Goal: Information Seeking & Learning: Learn about a topic

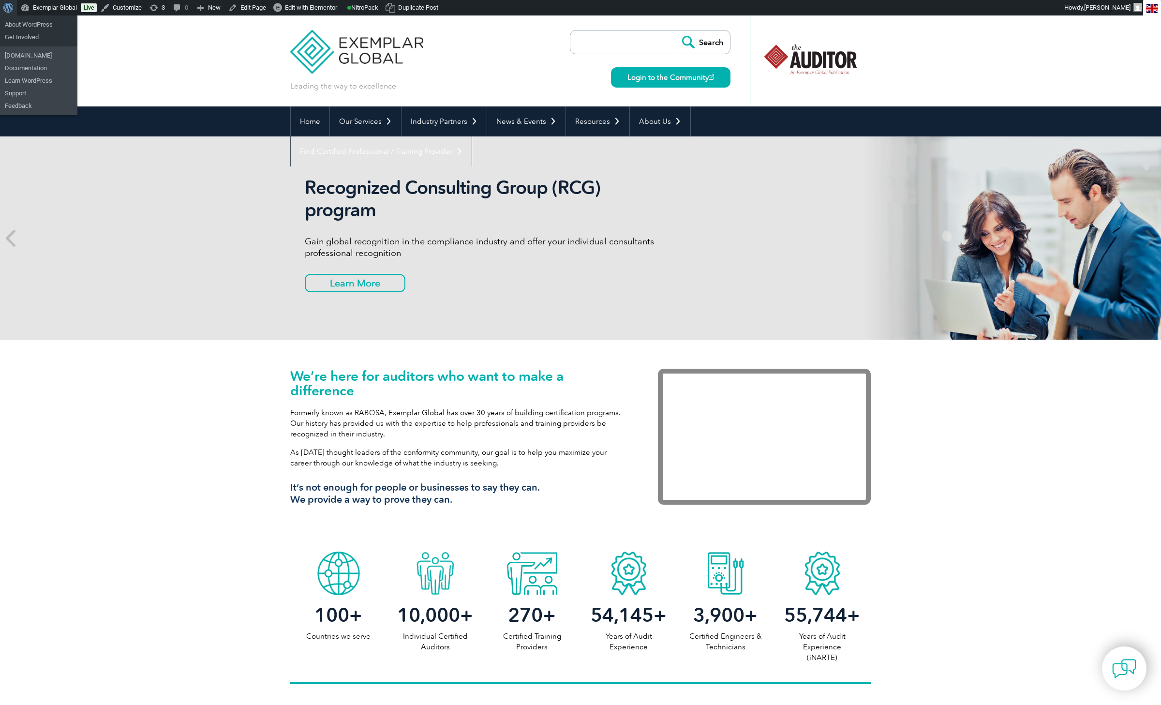
click at [11, 8] on span "Toolbar" at bounding box center [6, 7] width 7 height 14
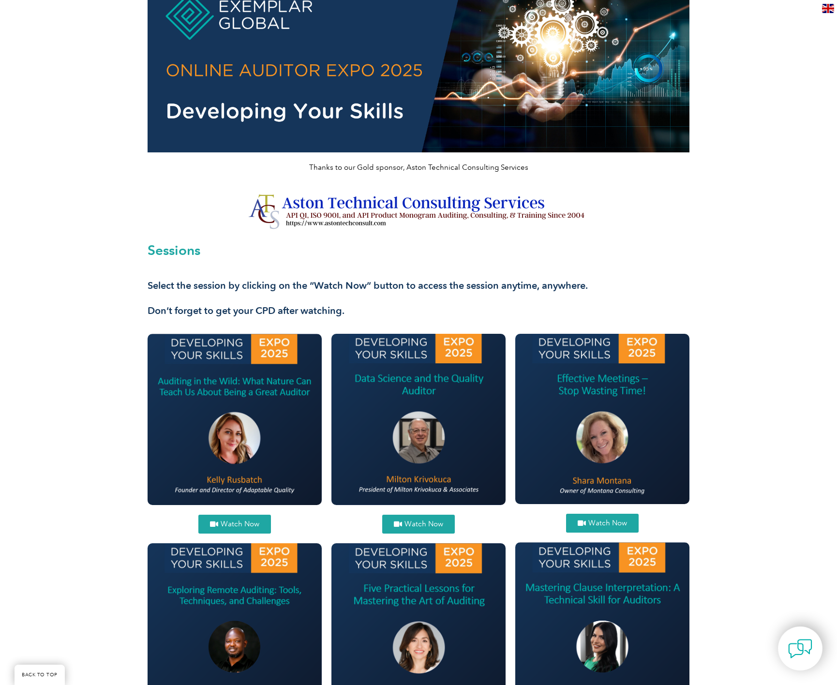
scroll to position [131, 0]
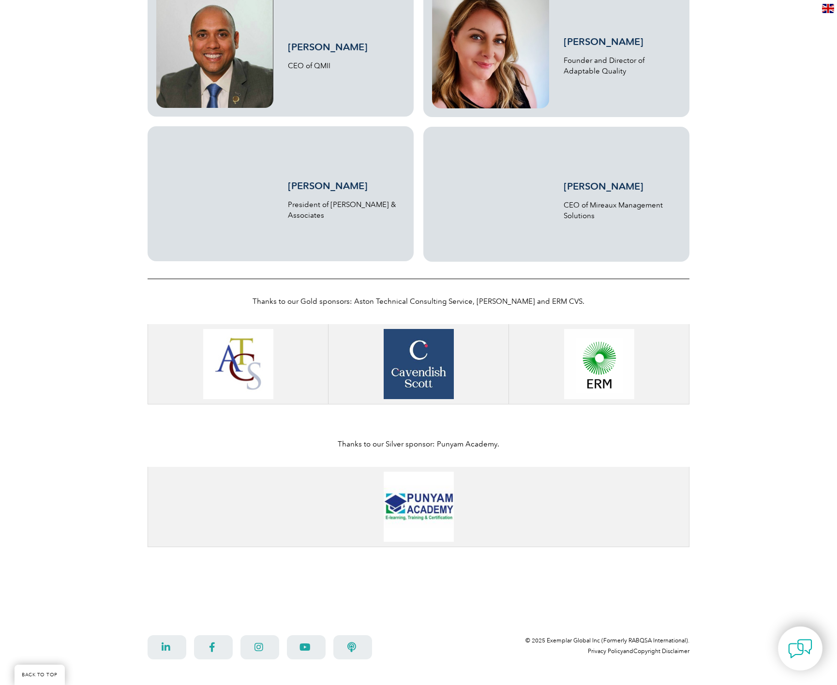
scroll to position [1190, 0]
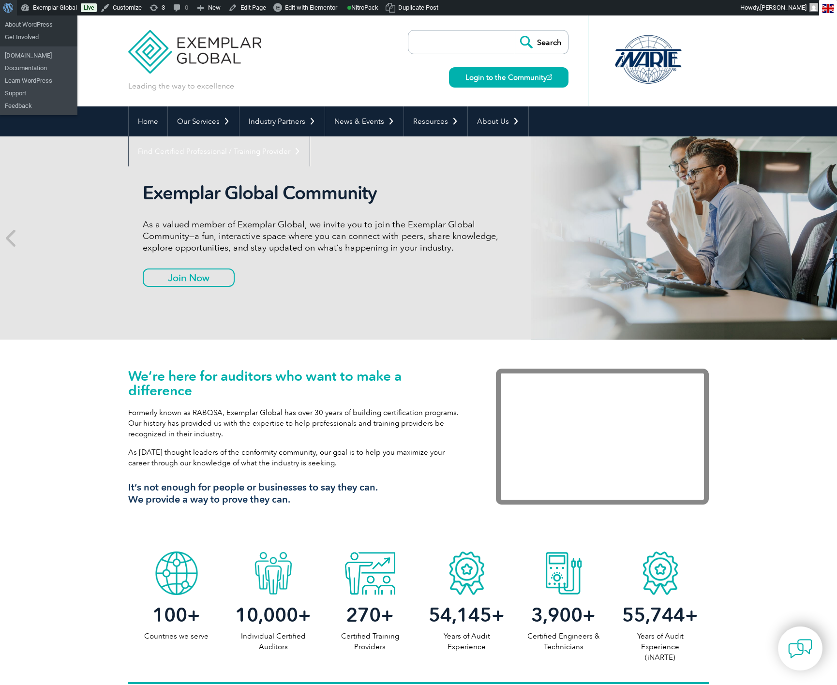
click at [6, 5] on span "Toolbar" at bounding box center [6, 7] width 7 height 14
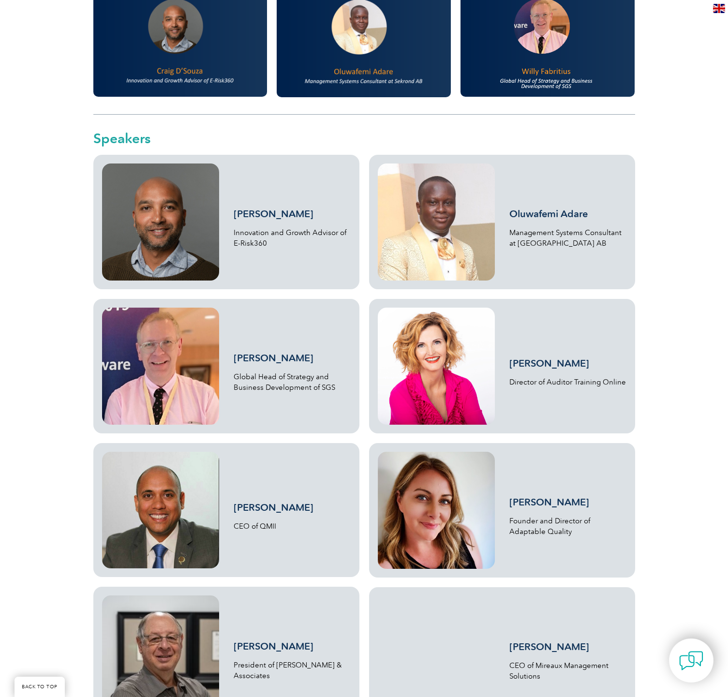
scroll to position [709, 0]
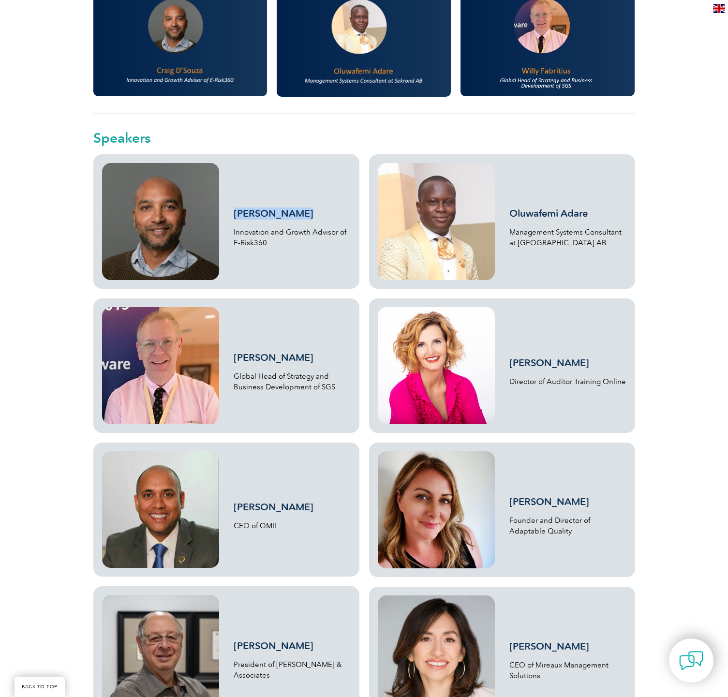
drag, startPoint x: 322, startPoint y: 215, endPoint x: 236, endPoint y: 214, distance: 85.6
click at [236, 214] on h3 "Craig D’Souza" at bounding box center [292, 213] width 117 height 12
copy link "Craig D’Souza"
drag, startPoint x: 298, startPoint y: 251, endPoint x: 226, endPoint y: 234, distance: 74.0
click at [226, 234] on div "Craig D’Souza Innovation and Growth Advisor of E-Risk360" at bounding box center [226, 221] width 249 height 117
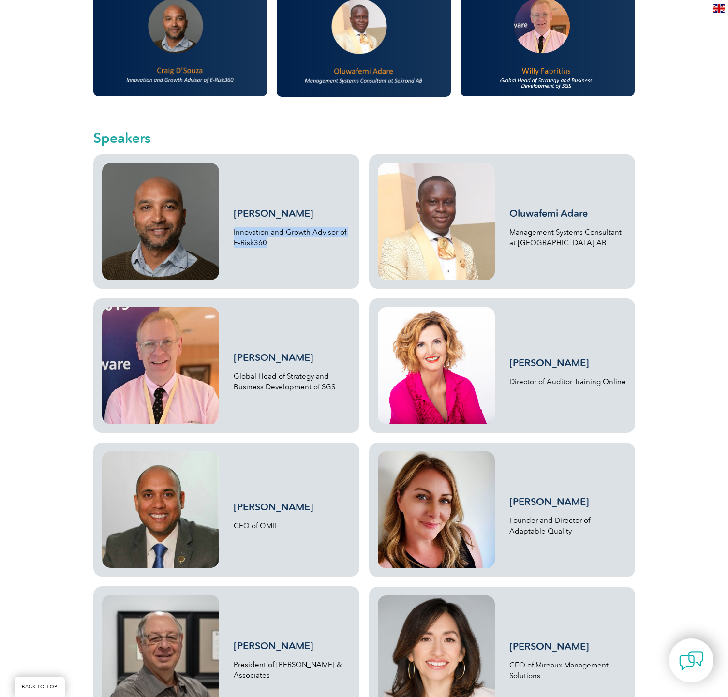
copy p "Innovation and Growth Advisor of E-Risk360"
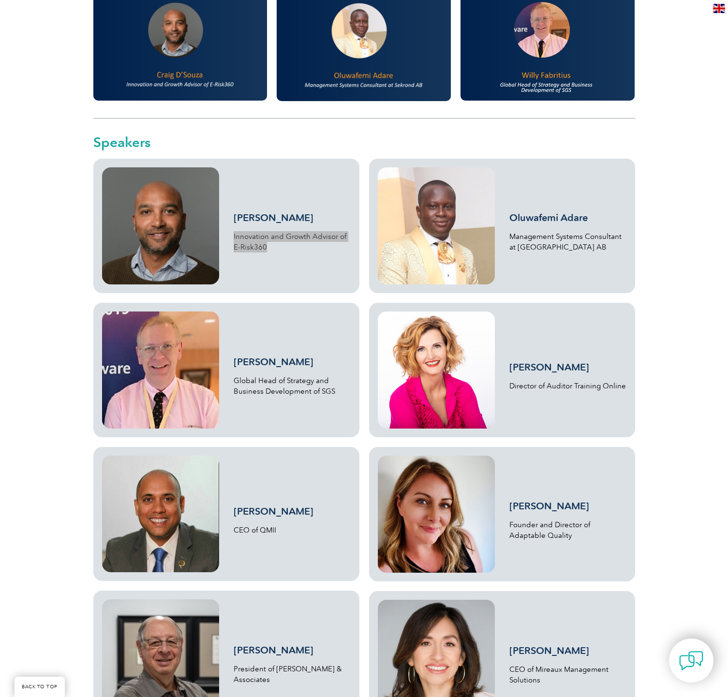
scroll to position [702, 0]
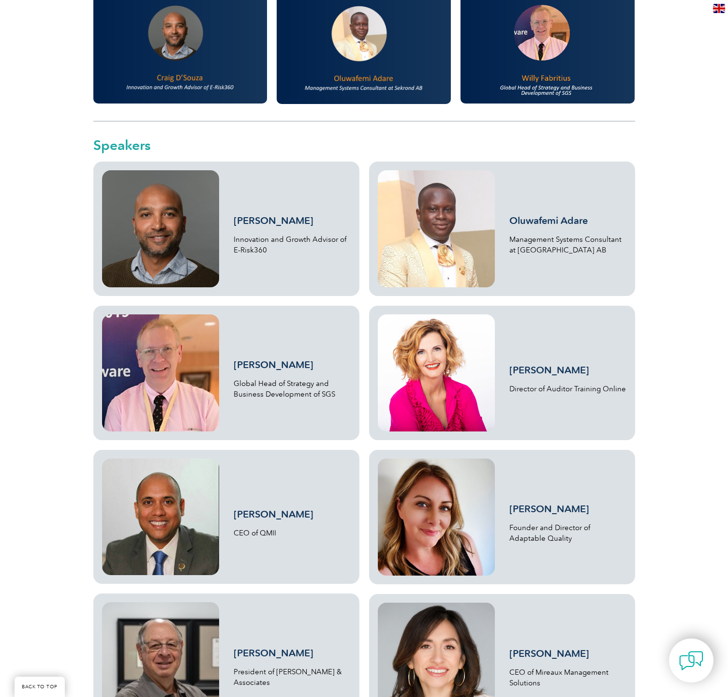
drag, startPoint x: 284, startPoint y: 222, endPoint x: 710, endPoint y: 313, distance: 435.2
click at [710, 313] on div "Thanks to our Platinum sponsor, SGS Free Online Event (September 29 – October 1…" at bounding box center [364, 243] width 728 height 1859
drag, startPoint x: 621, startPoint y: 219, endPoint x: 509, endPoint y: 224, distance: 112.3
click at [509, 224] on h3 "Oluwafemi Adare" at bounding box center [567, 221] width 117 height 12
copy link "Oluwafemi Adare"
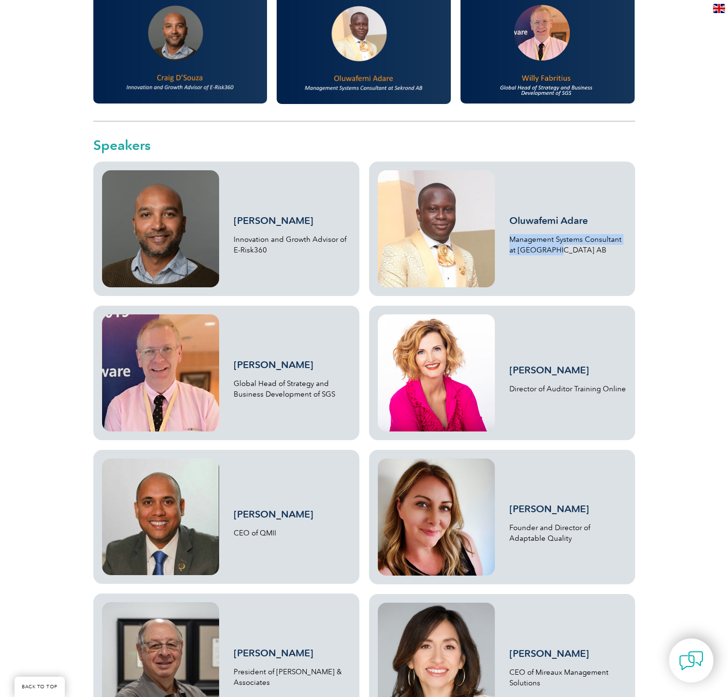
drag, startPoint x: 572, startPoint y: 251, endPoint x: 504, endPoint y: 238, distance: 68.9
click at [504, 238] on div "Oluwafemi Adare Management Systems Consultant at Sekrond AB" at bounding box center [502, 228] width 249 height 117
copy p "Management Systems Consultant at Sekrond AB"
drag, startPoint x: 336, startPoint y: 366, endPoint x: 236, endPoint y: 366, distance: 100.1
click at [236, 366] on h3 "[PERSON_NAME]" at bounding box center [292, 365] width 117 height 12
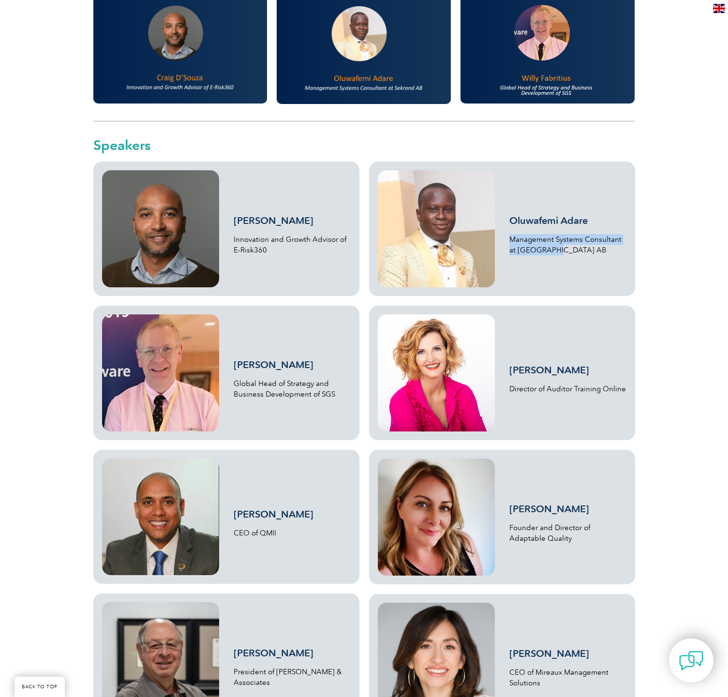
copy link "[PERSON_NAME]"
drag, startPoint x: 347, startPoint y: 397, endPoint x: 234, endPoint y: 381, distance: 114.3
click at [234, 381] on p "Global Head of Strategy and Business Development of SGS" at bounding box center [292, 388] width 117 height 21
copy p "Global Head of Strategy and Business Development of SGS"
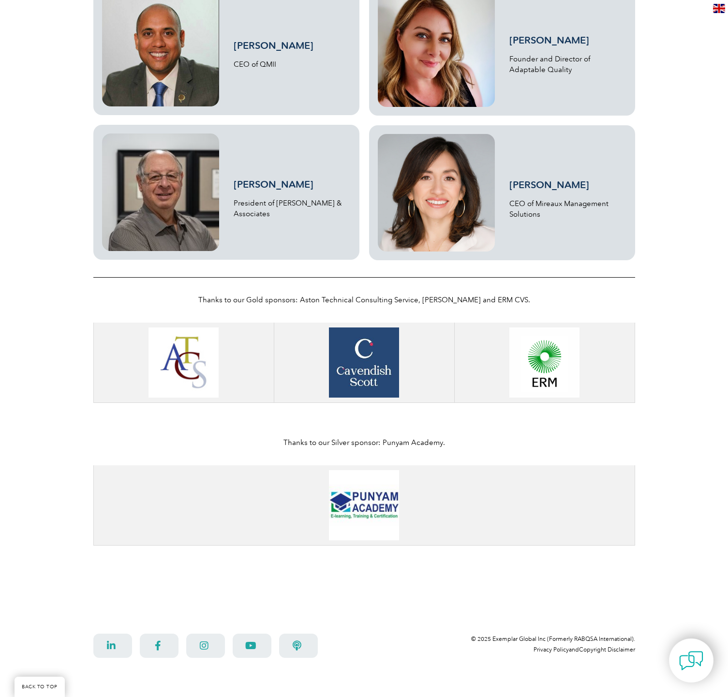
scroll to position [1178, 0]
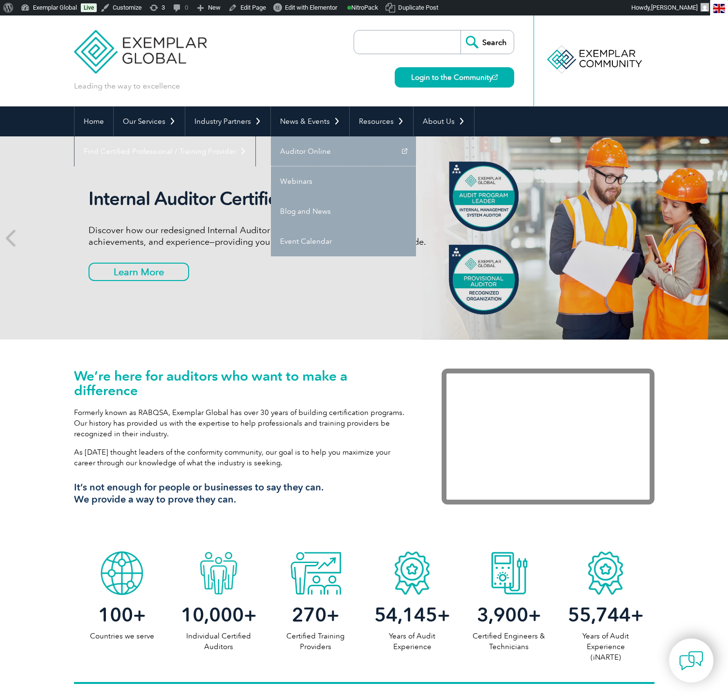
click at [305, 177] on link "Webinars" at bounding box center [343, 181] width 145 height 30
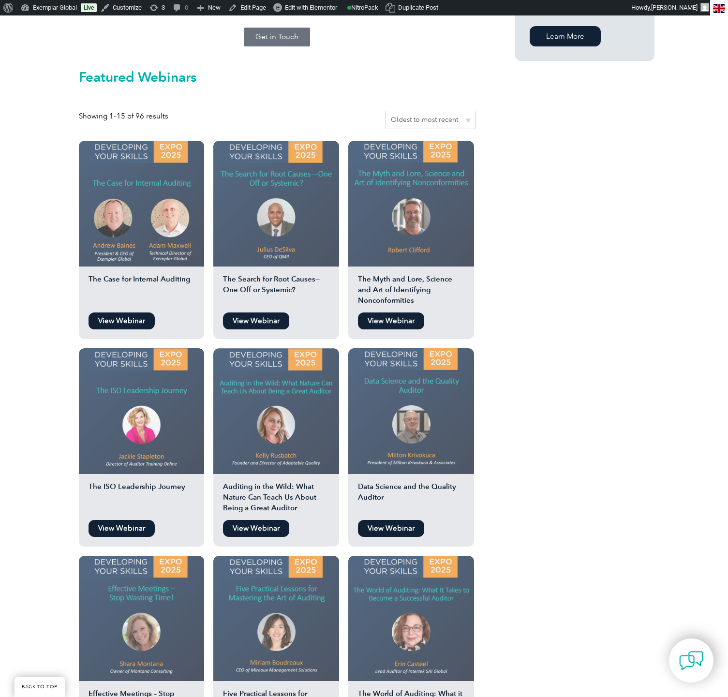
scroll to position [755, 0]
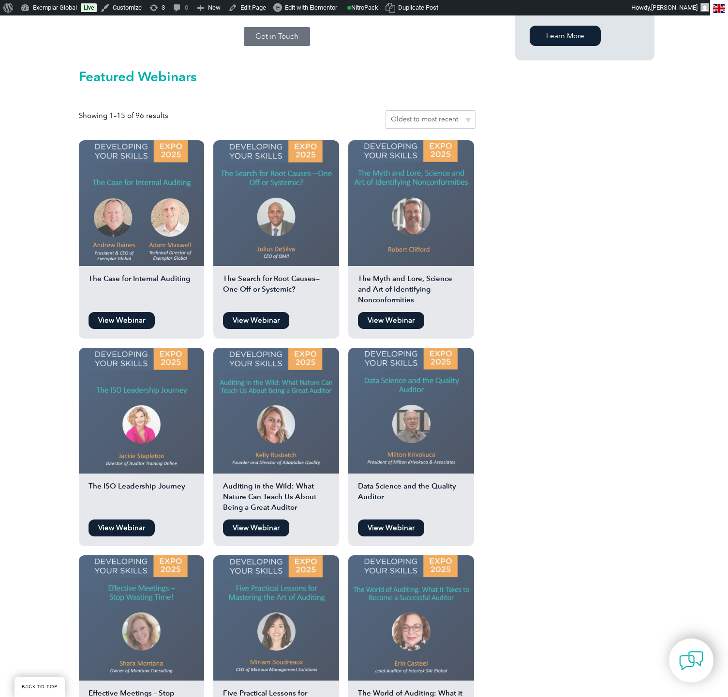
click at [304, 351] on img at bounding box center [276, 411] width 126 height 126
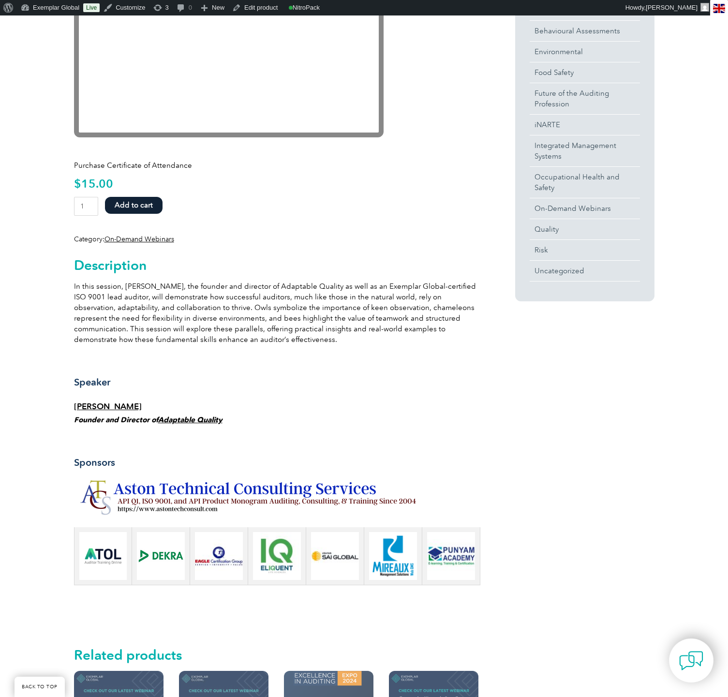
scroll to position [328, 0]
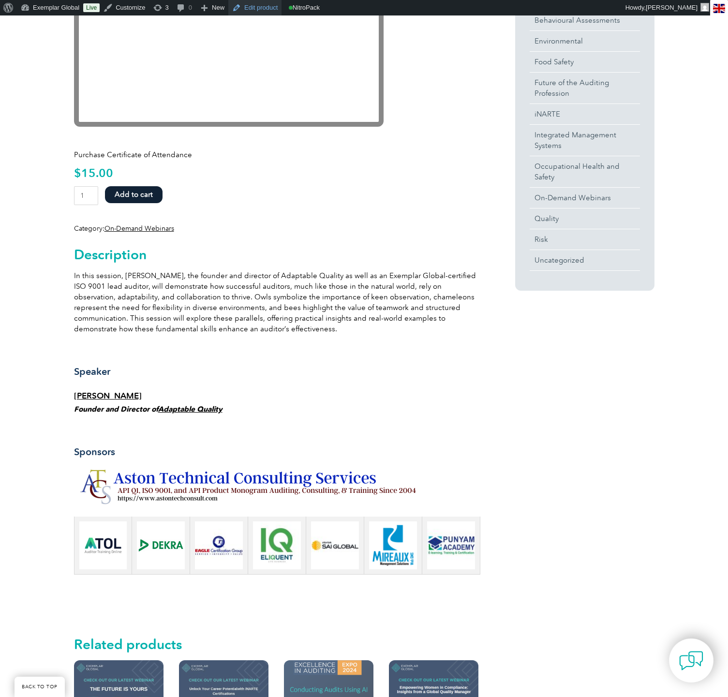
click at [264, 9] on link "Edit product" at bounding box center [254, 7] width 53 height 15
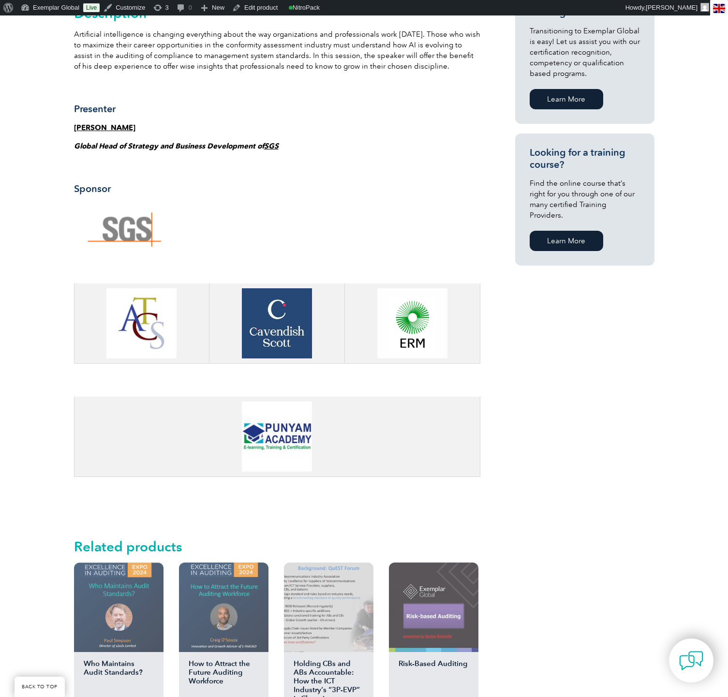
scroll to position [557, 0]
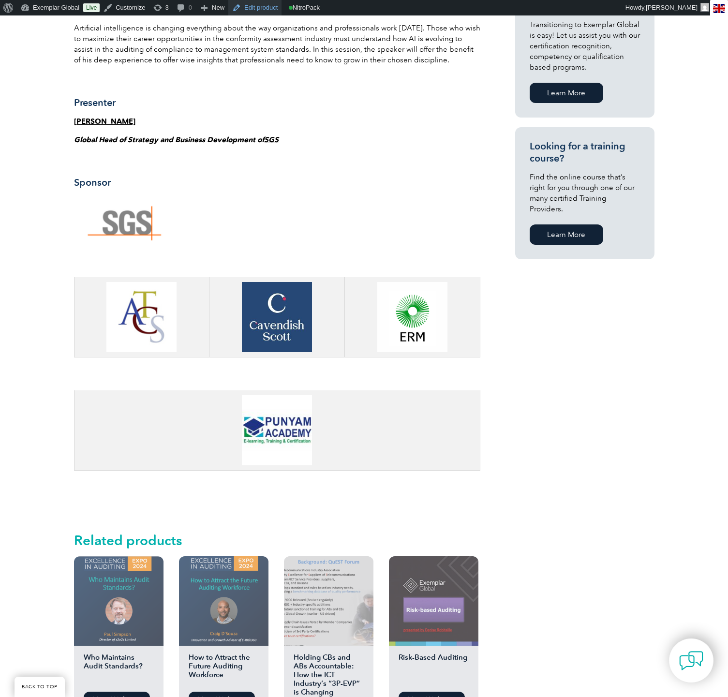
click at [266, 5] on link "Edit product" at bounding box center [254, 7] width 53 height 15
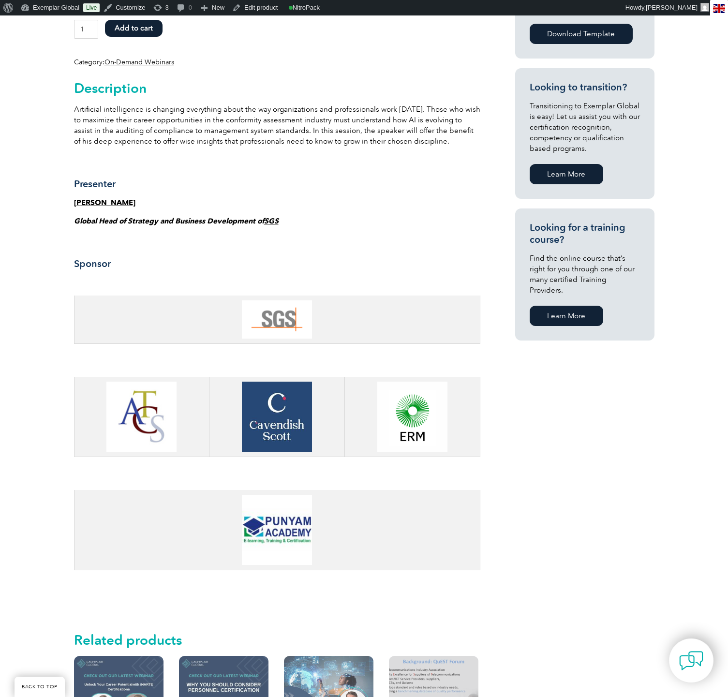
scroll to position [476, 0]
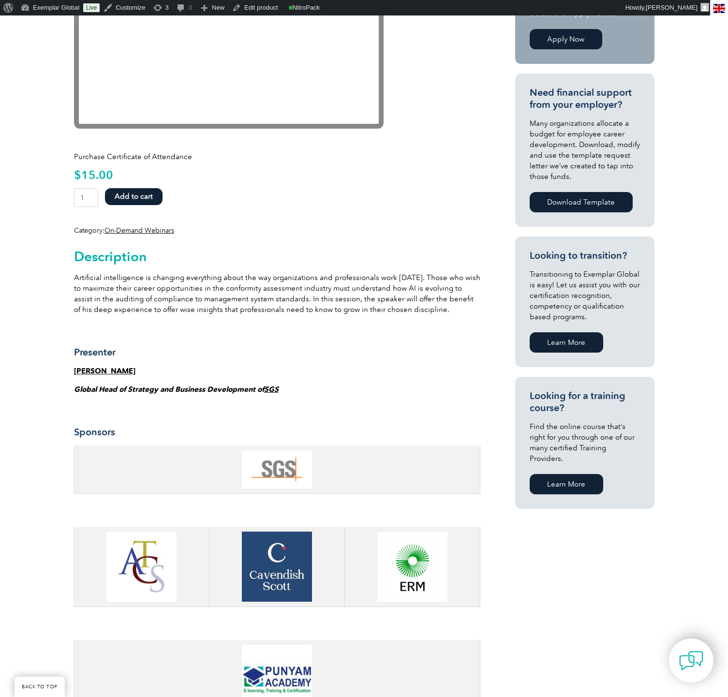
scroll to position [187, 0]
